Goal: Task Accomplishment & Management: Manage account settings

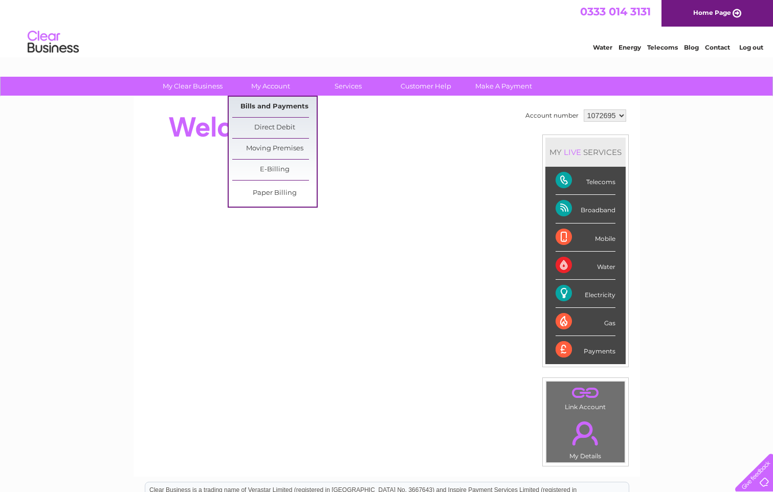
click at [276, 103] on link "Bills and Payments" at bounding box center [274, 107] width 84 height 20
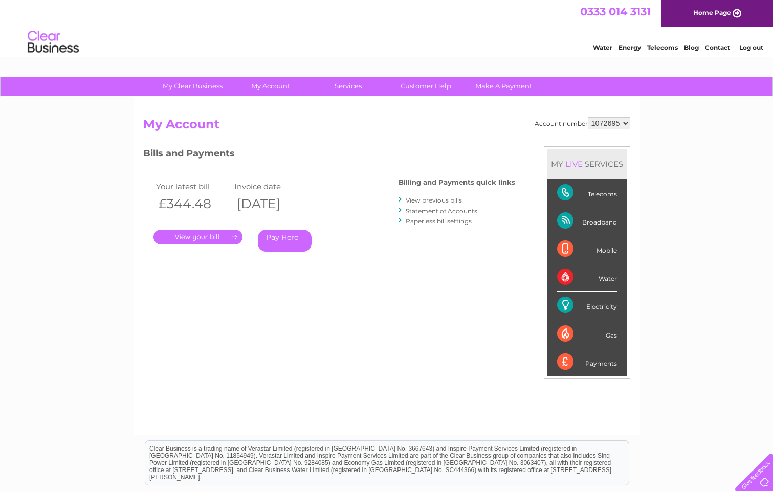
click at [200, 240] on link "." at bounding box center [197, 237] width 89 height 15
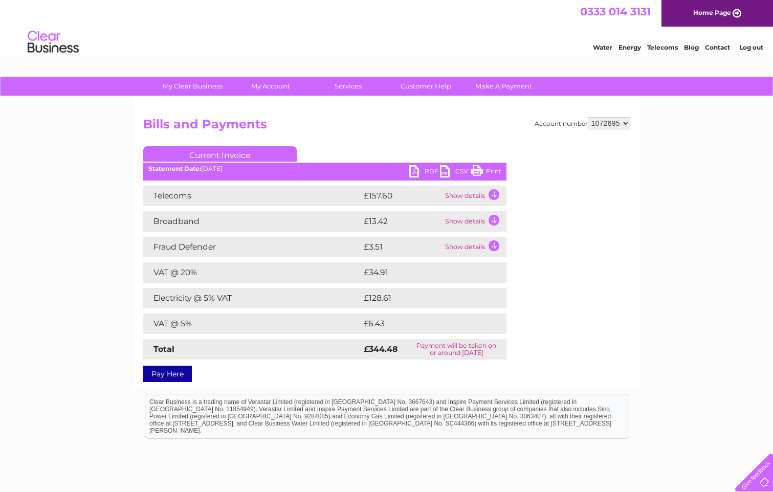
click at [417, 173] on link "PDF" at bounding box center [424, 172] width 31 height 15
click at [491, 193] on td "Show details" at bounding box center [474, 196] width 64 height 20
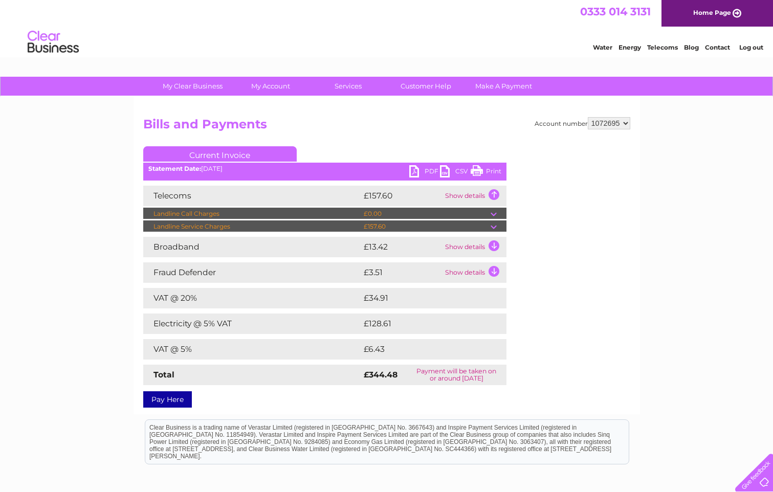
click at [495, 227] on td at bounding box center [498, 226] width 16 height 12
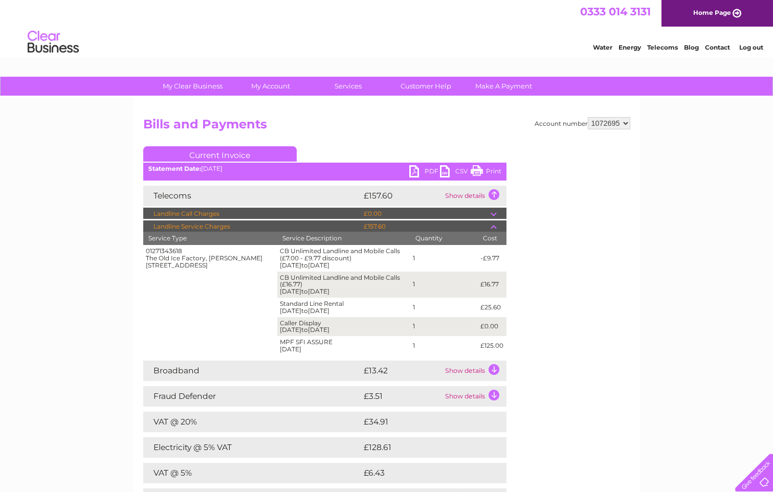
click at [757, 51] on link "Log out" at bounding box center [751, 47] width 24 height 8
